Goal: Task Accomplishment & Management: Use online tool/utility

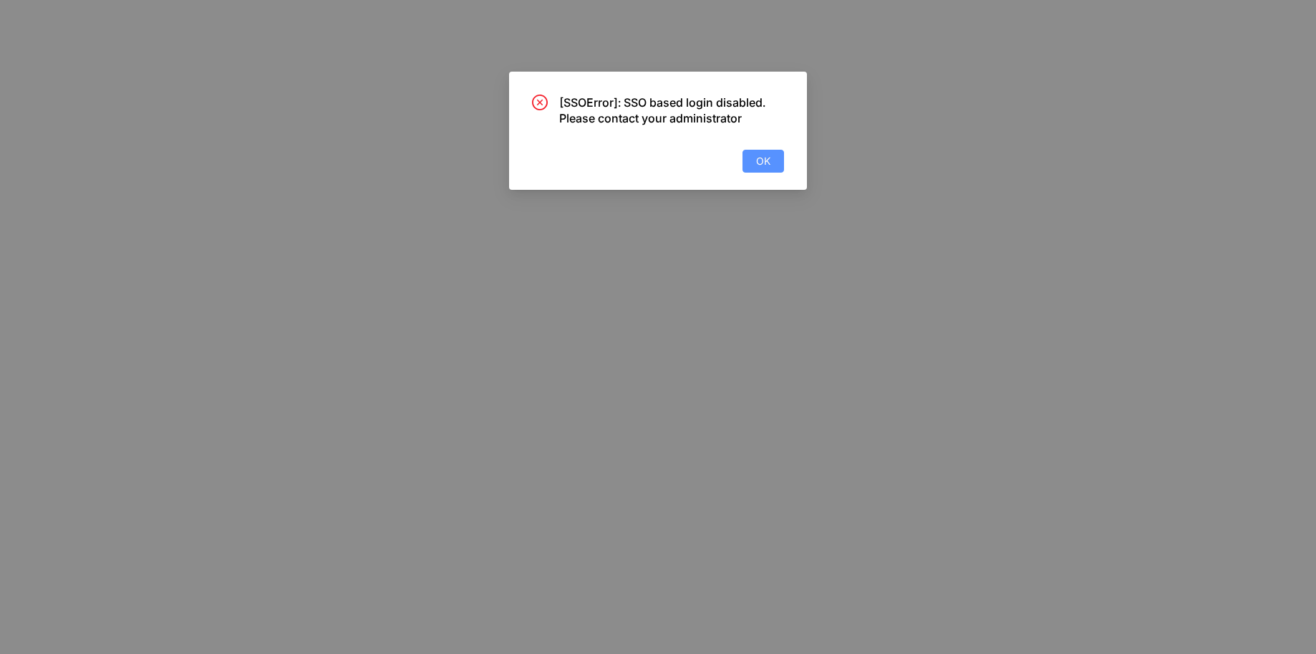
click at [772, 158] on button "OK" at bounding box center [763, 161] width 42 height 23
